Goal: Task Accomplishment & Management: Use online tool/utility

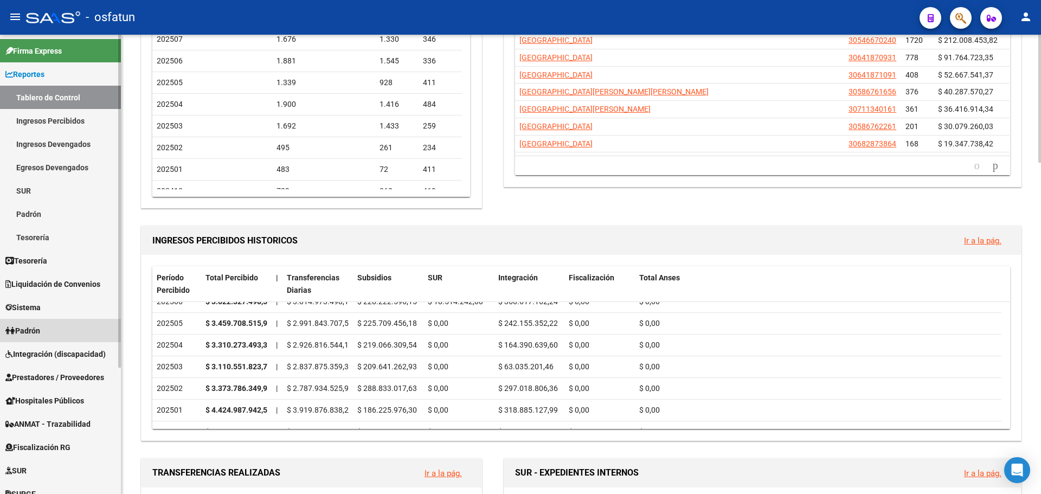
click at [60, 330] on link "Padrón" at bounding box center [60, 330] width 121 height 23
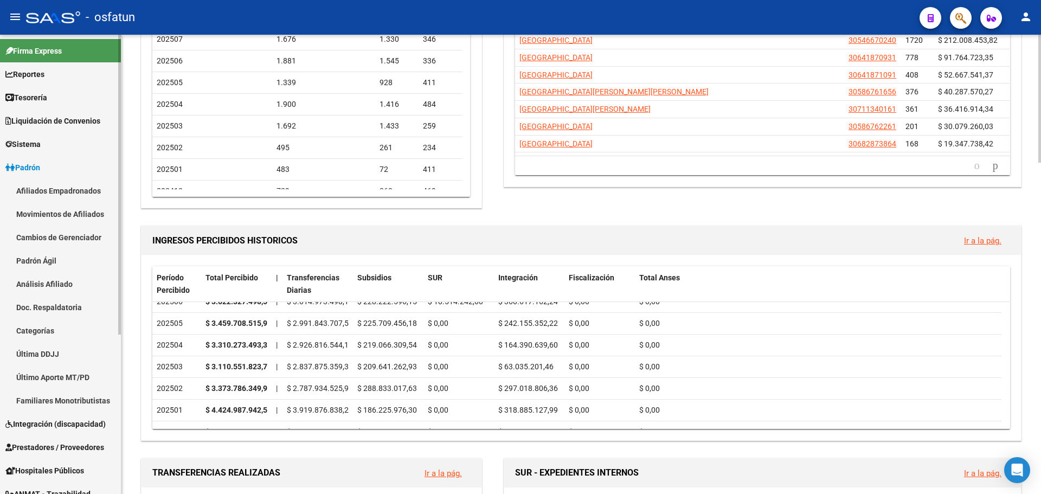
click at [54, 191] on link "Afiliados Empadronados" at bounding box center [60, 190] width 121 height 23
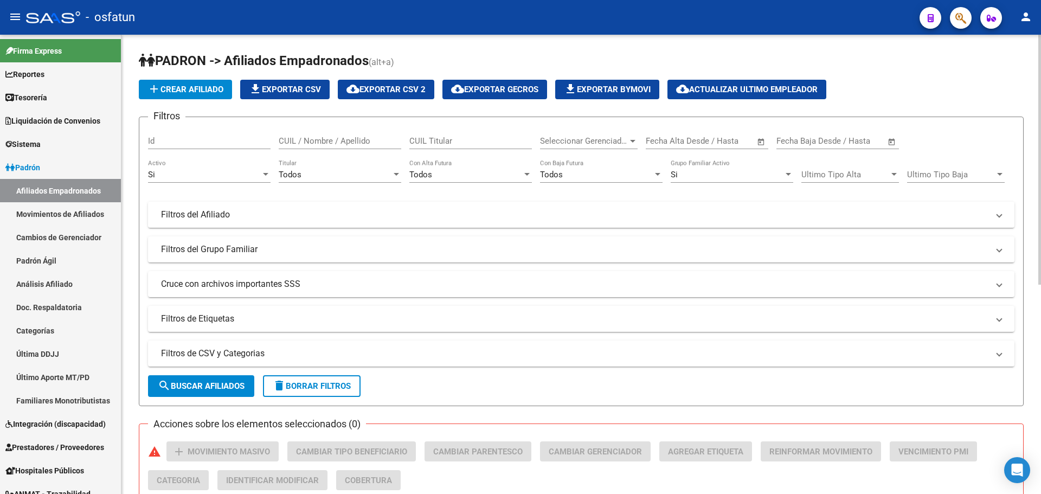
click at [259, 170] on div "Si" at bounding box center [204, 175] width 113 height 10
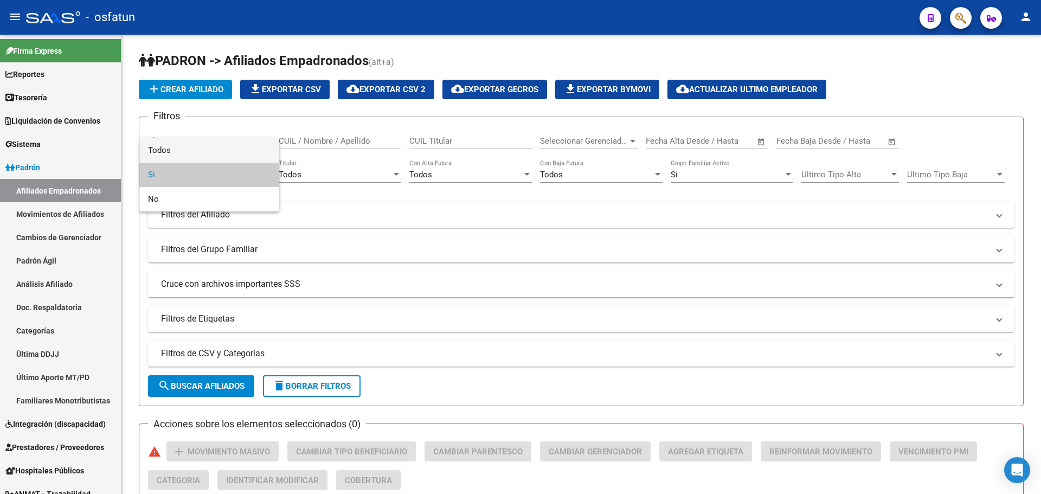
click at [207, 154] on span "Todos" at bounding box center [209, 150] width 122 height 24
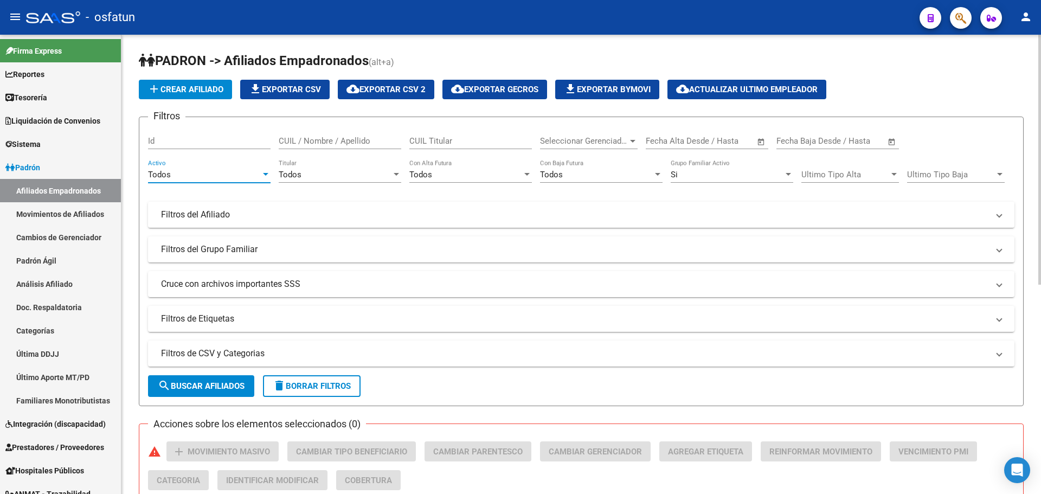
click at [710, 172] on div "Si" at bounding box center [726, 175] width 113 height 10
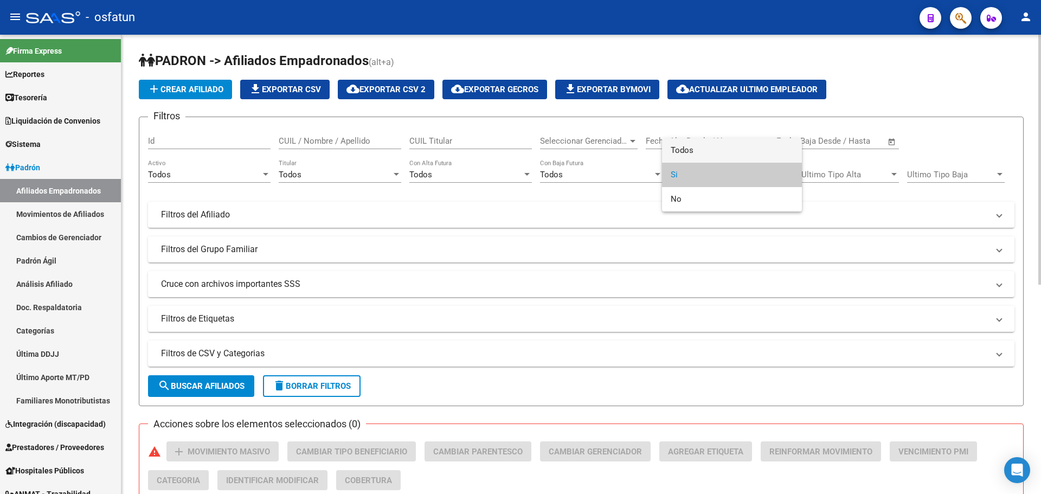
click at [699, 148] on span "Todos" at bounding box center [731, 150] width 122 height 24
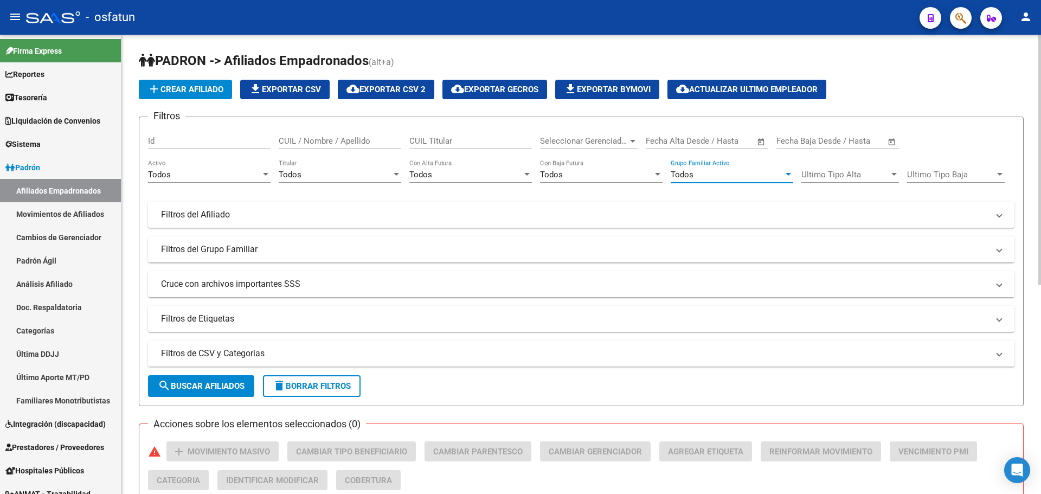
click at [335, 176] on div "Todos" at bounding box center [335, 175] width 113 height 10
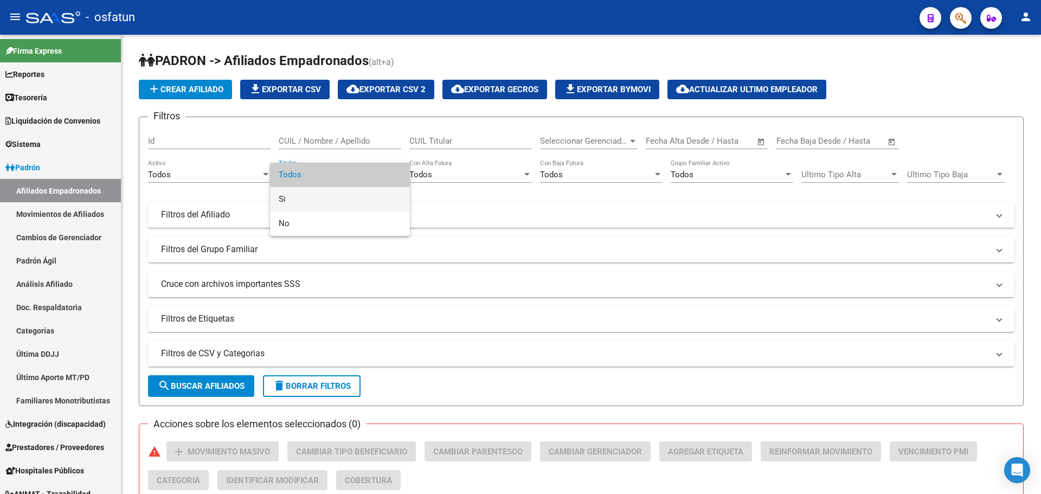
click at [315, 193] on span "Si" at bounding box center [340, 199] width 122 height 24
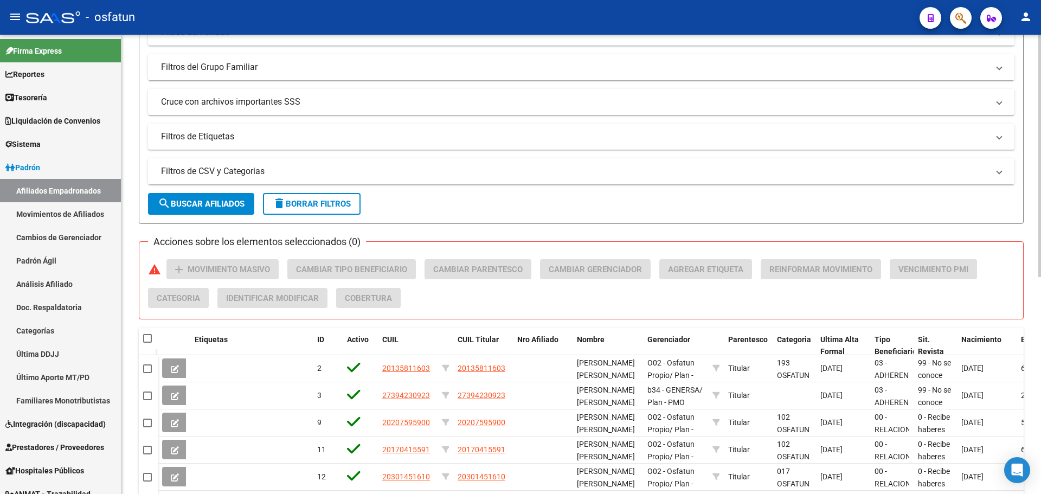
scroll to position [217, 0]
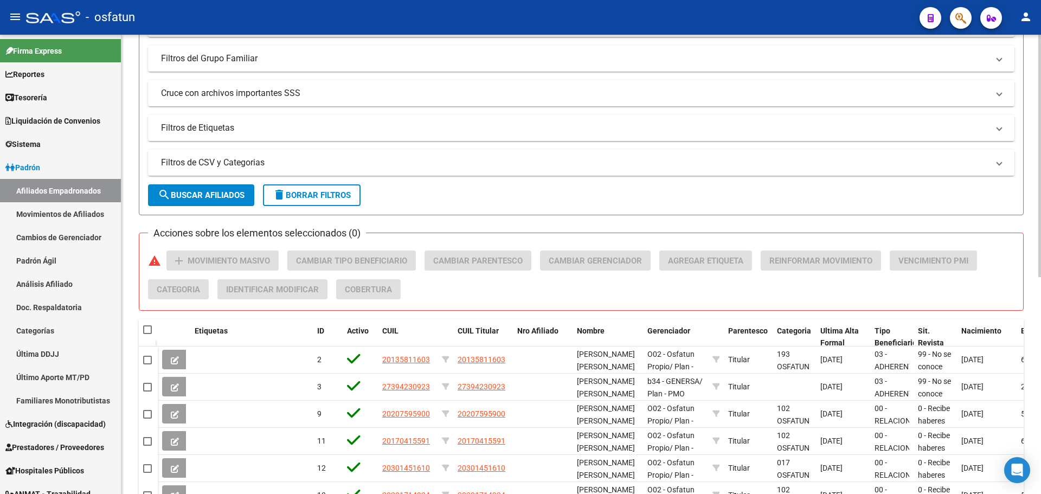
click at [256, 169] on mat-expansion-panel-header "Filtros de CSV y Categorias" at bounding box center [581, 163] width 866 height 26
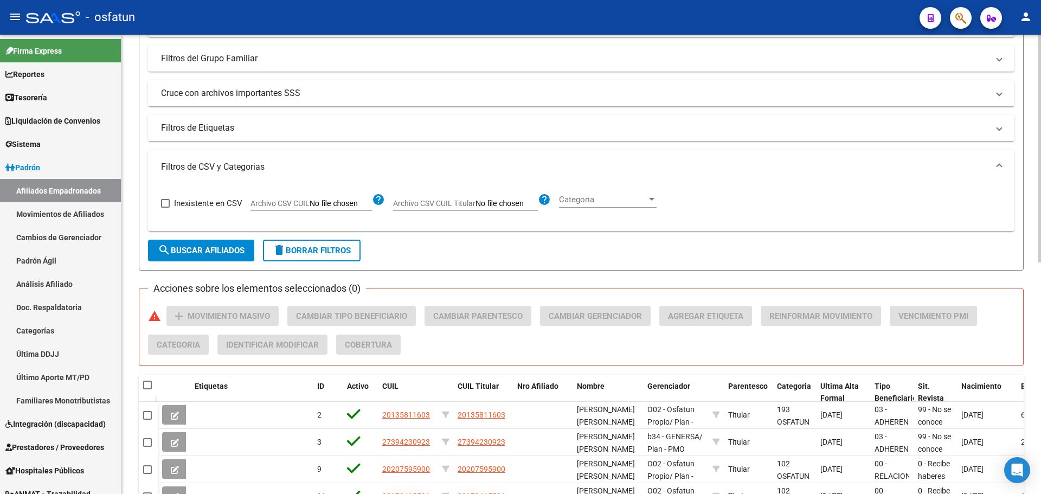
click at [494, 204] on input "Archivo CSV CUIL Titular" at bounding box center [506, 204] width 62 height 10
type input "C:\fakepath\OSFATUN UNJAURETCHE DOCENTE (ACM DIFERENCIAL) 2025 07.xls"
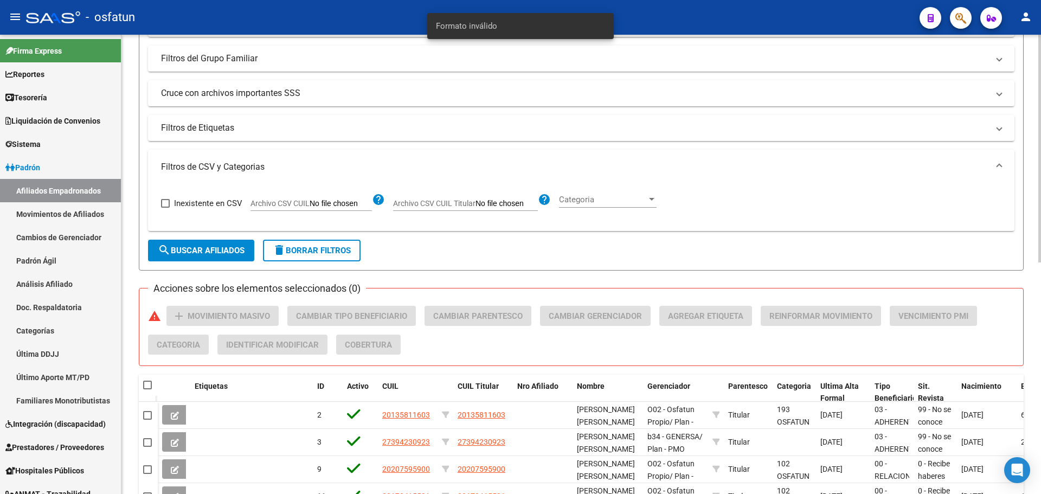
click at [520, 204] on input "Archivo CSV CUIL Titular" at bounding box center [506, 204] width 62 height 10
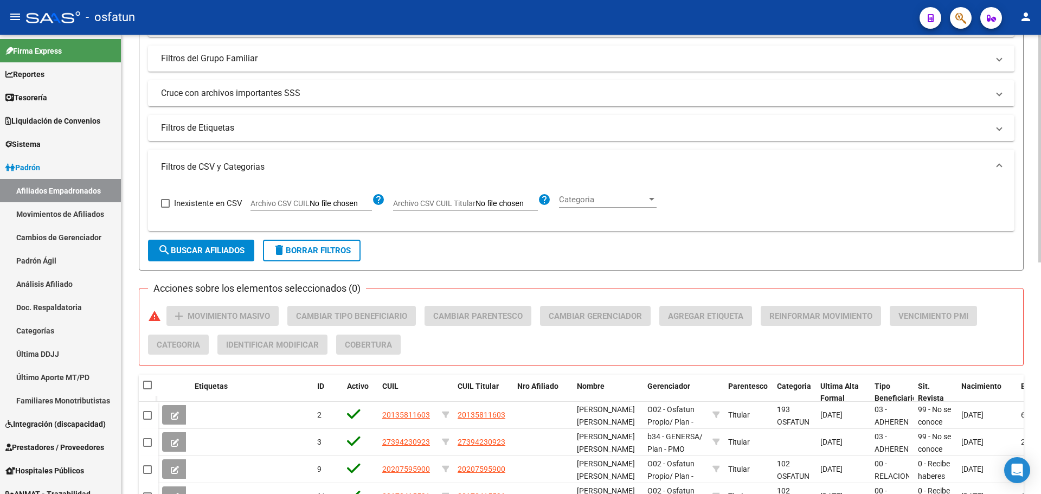
type input "C:\fakepath\filtro.csv"
click at [214, 254] on span "search Buscar Afiliados" at bounding box center [201, 251] width 87 height 10
click at [184, 247] on span "search Buscar Afiliados" at bounding box center [201, 251] width 87 height 10
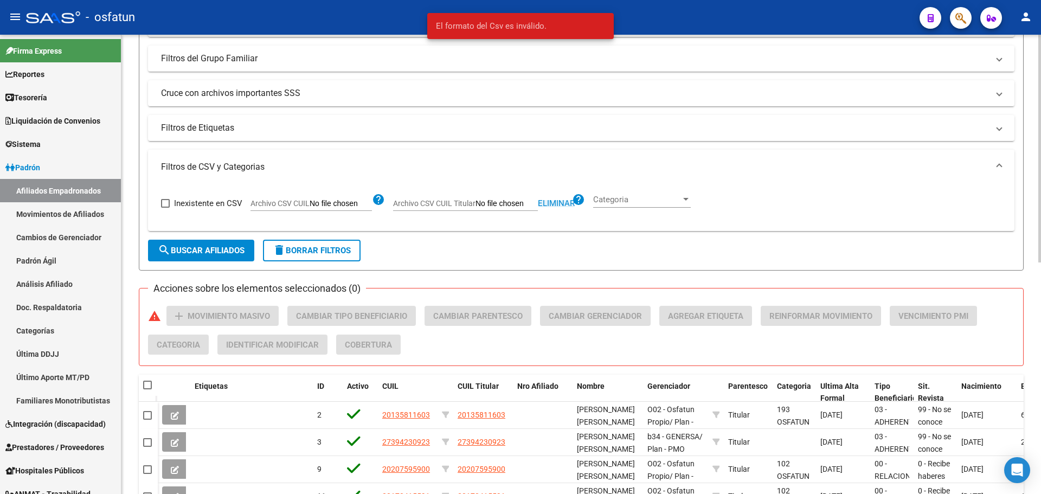
click at [563, 206] on span "Eliminar" at bounding box center [556, 203] width 37 height 10
click at [498, 201] on input "Archivo CSV CUIL Titular" at bounding box center [506, 204] width 62 height 10
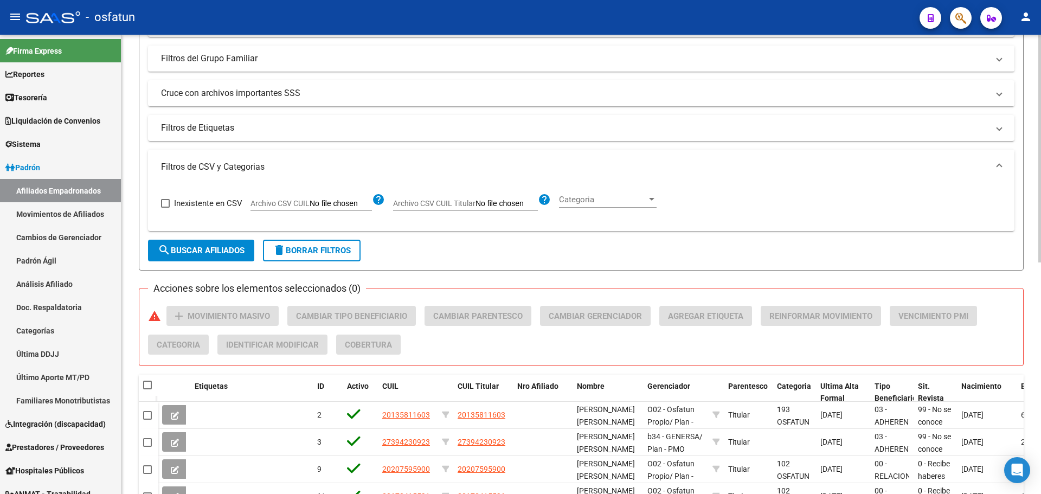
type input "C:\fakepath\filtro.csv"
click at [199, 255] on button "search Buscar Afiliados" at bounding box center [201, 251] width 106 height 22
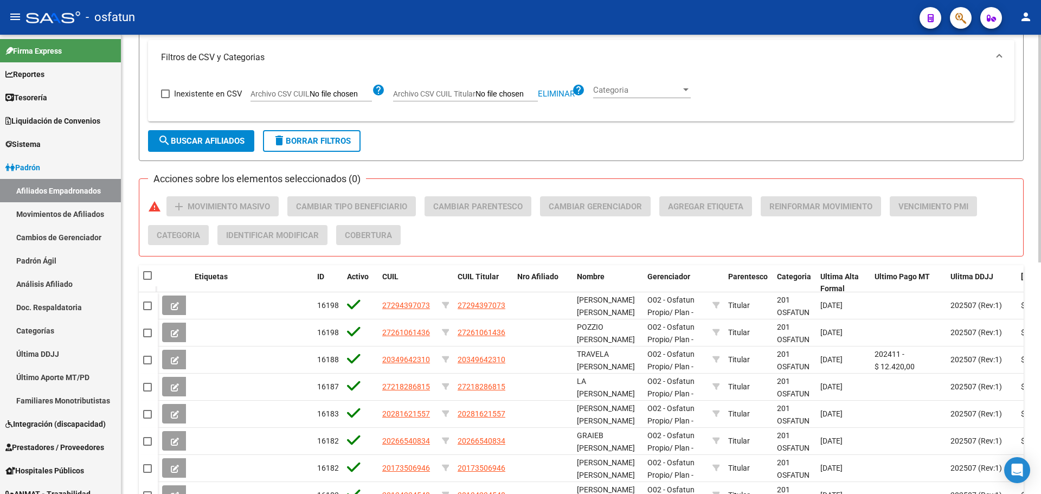
scroll to position [467, 0]
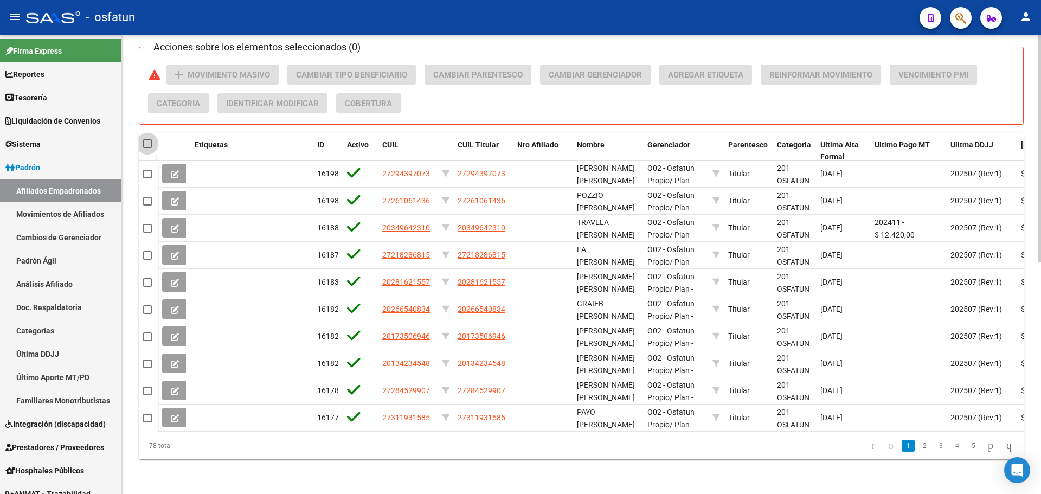
click at [146, 139] on span at bounding box center [147, 143] width 9 height 9
click at [147, 148] on input "checkbox" at bounding box center [147, 148] width 1 height 1
checkbox input "true"
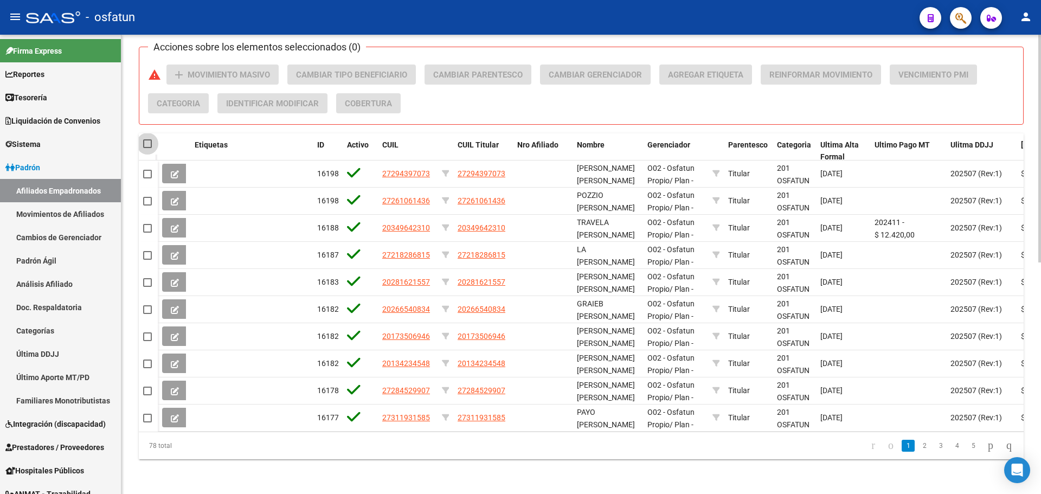
checkbox input "true"
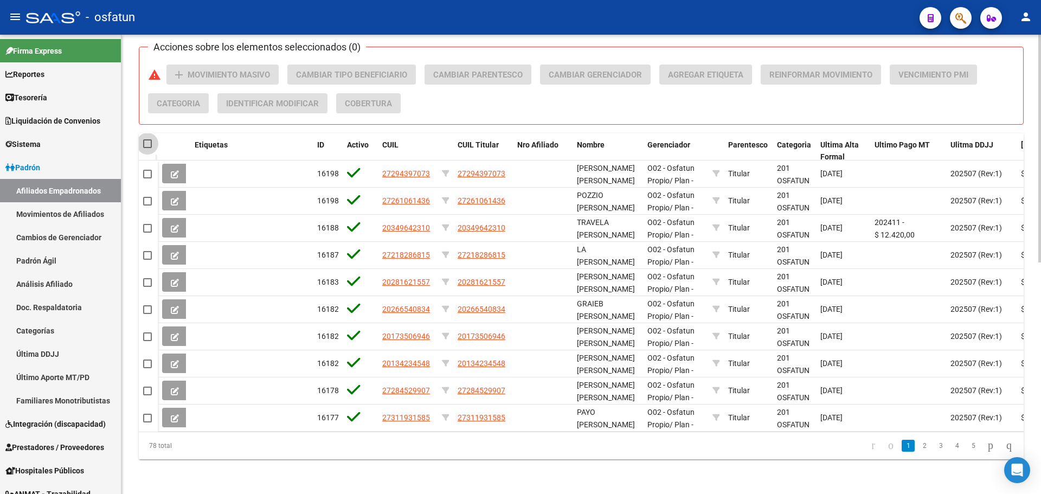
checkbox input "true"
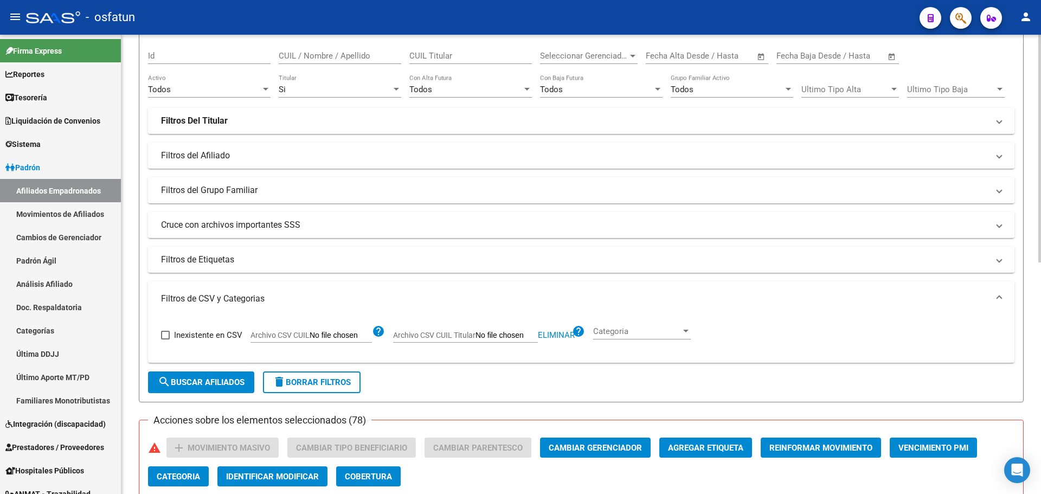
scroll to position [0, 0]
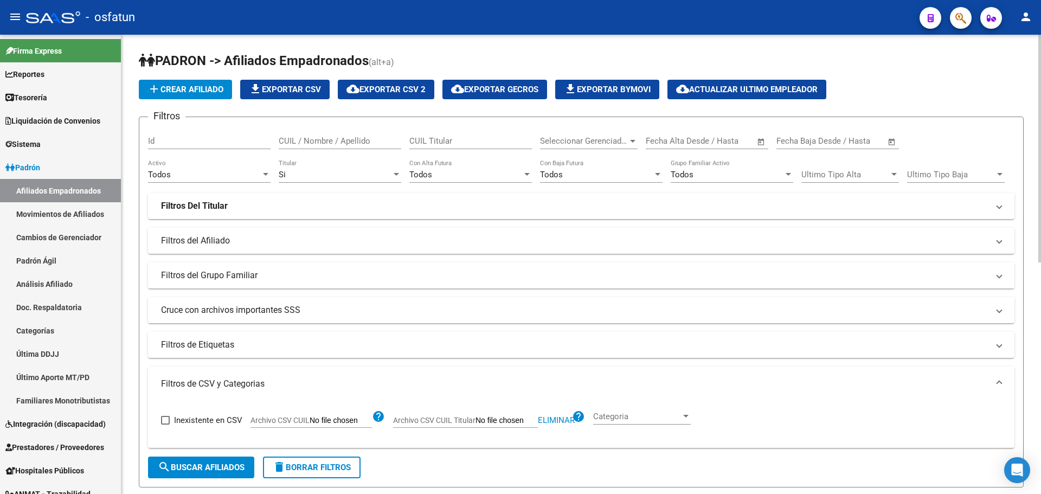
click at [409, 89] on span "cloud_download Exportar CSV 2" at bounding box center [385, 90] width 79 height 10
